Goal: Transaction & Acquisition: Register for event/course

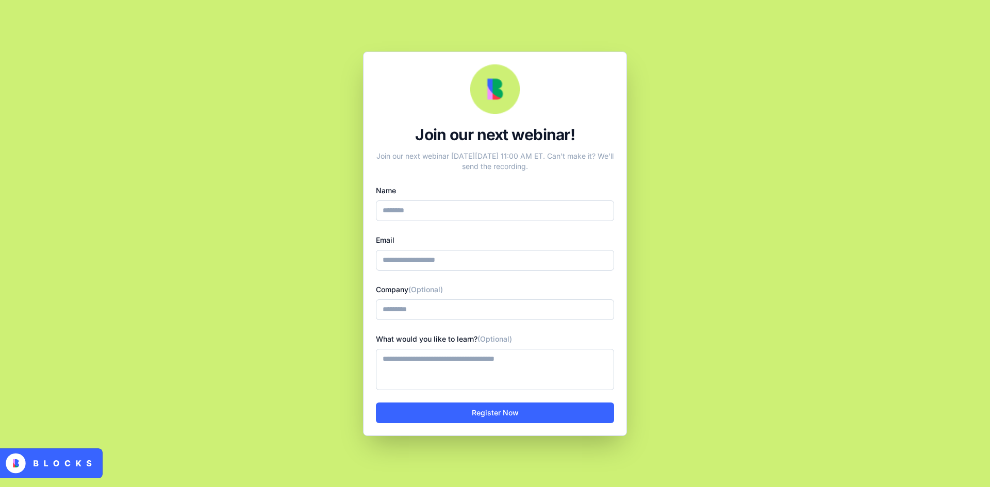
click at [511, 212] on input "Name" at bounding box center [495, 211] width 238 height 21
type input "**********"
click at [496, 413] on button "Register Now" at bounding box center [495, 413] width 238 height 21
